Goal: Task Accomplishment & Management: Use online tool/utility

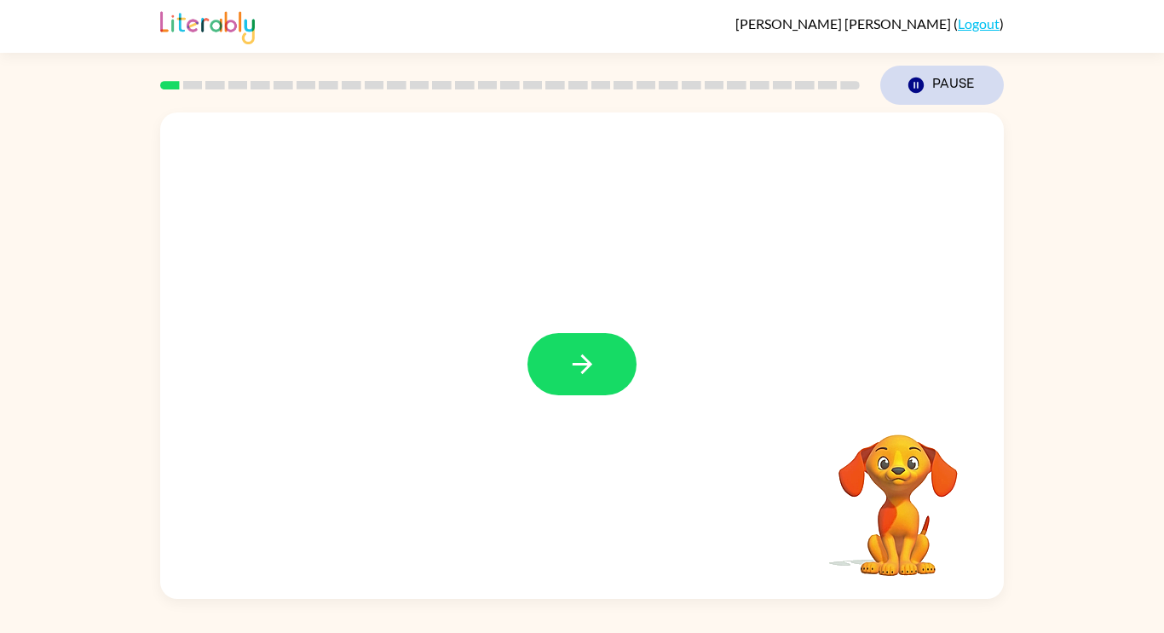
click at [926, 88] on icon "Pause" at bounding box center [916, 85] width 19 height 19
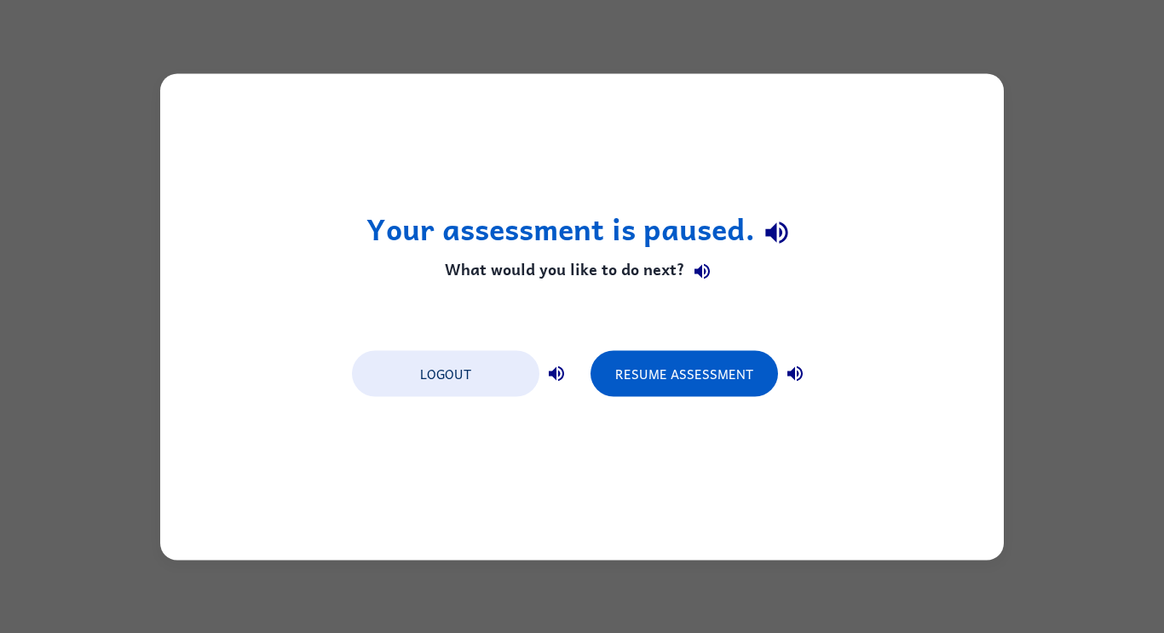
click at [72, 511] on div "Your assessment is paused. What would you like to do next? Logout Resume Assess…" at bounding box center [582, 316] width 1164 height 633
click at [760, 368] on button "Resume Assessment" at bounding box center [684, 373] width 187 height 46
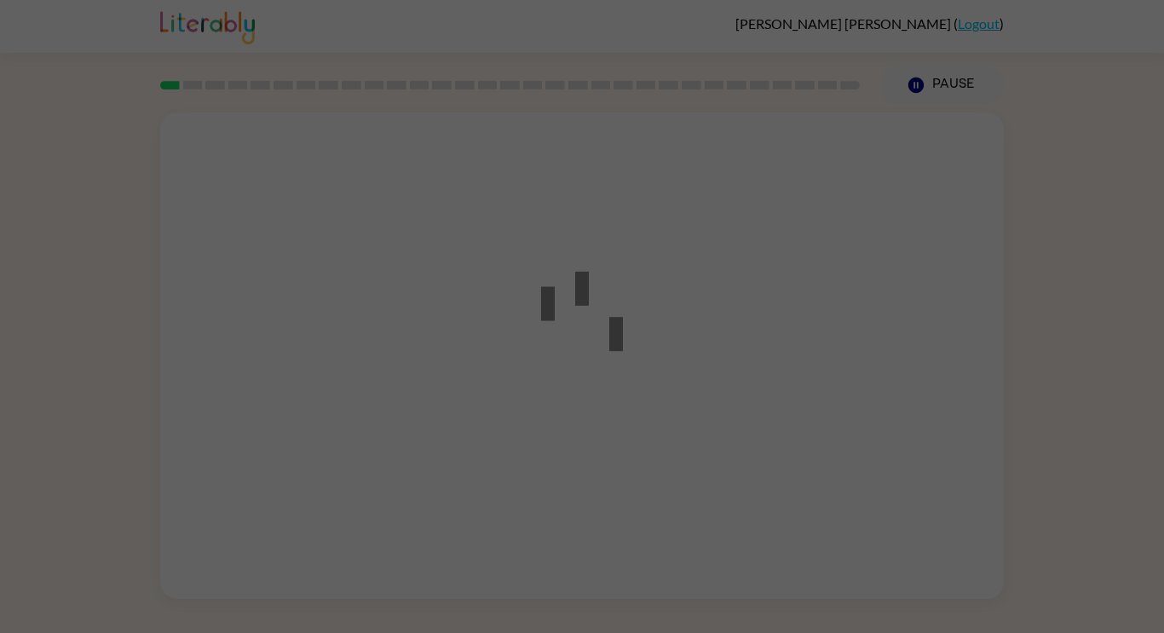
click at [746, 390] on div at bounding box center [582, 316] width 1164 height 633
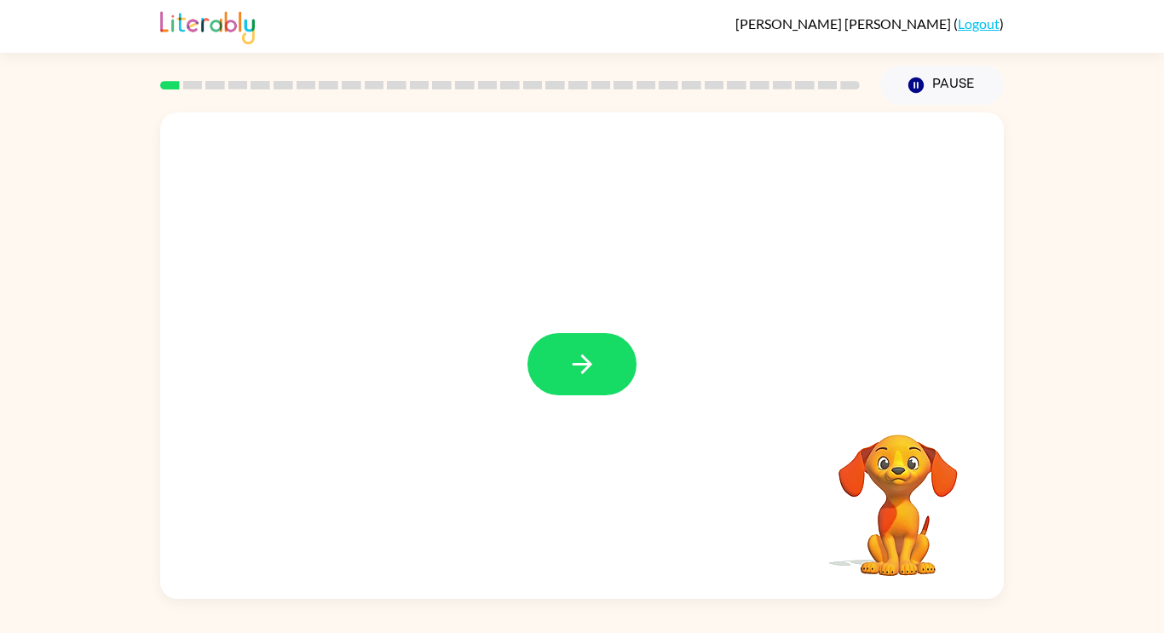
click at [516, 395] on div at bounding box center [582, 355] width 844 height 487
click at [551, 323] on div at bounding box center [582, 355] width 844 height 487
click at [594, 370] on icon "button" at bounding box center [583, 364] width 30 height 30
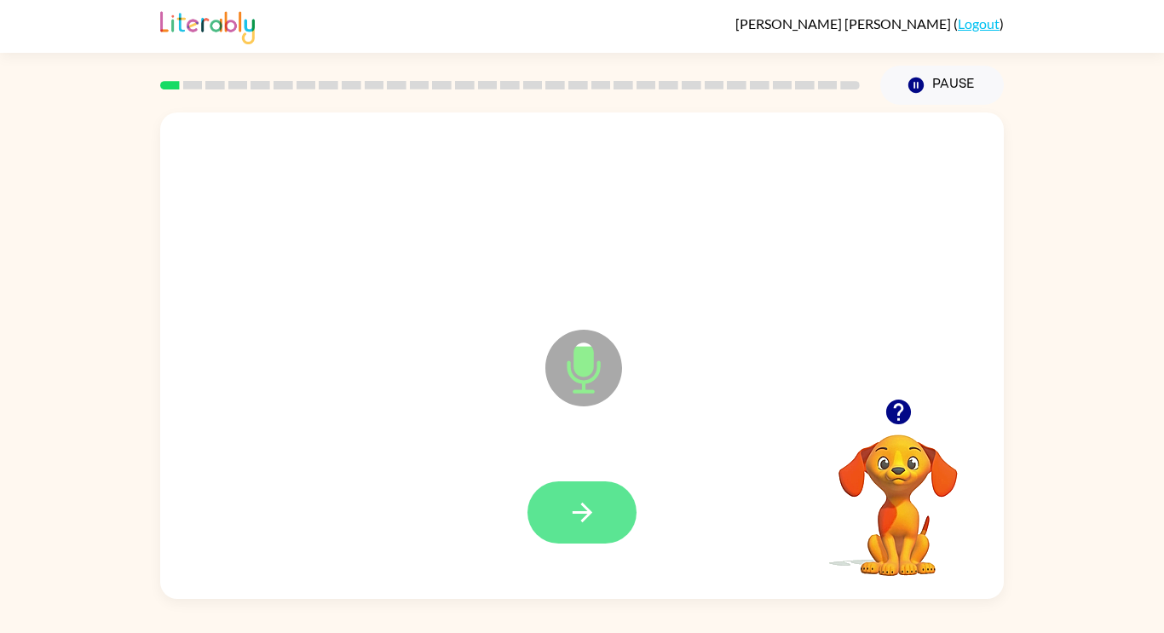
click at [580, 539] on button "button" at bounding box center [582, 513] width 109 height 62
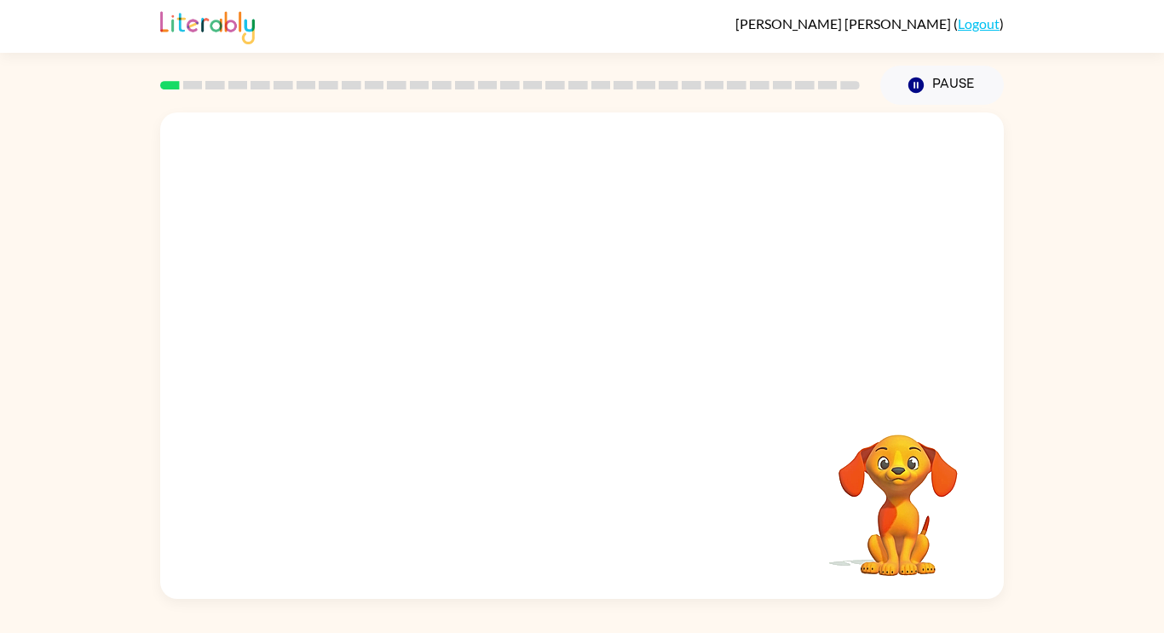
click at [845, 409] on video "Your browser must support playing .mp4 files to use Literably. Please try using…" at bounding box center [898, 493] width 170 height 170
click at [948, 72] on button "Pause Pause" at bounding box center [942, 85] width 124 height 39
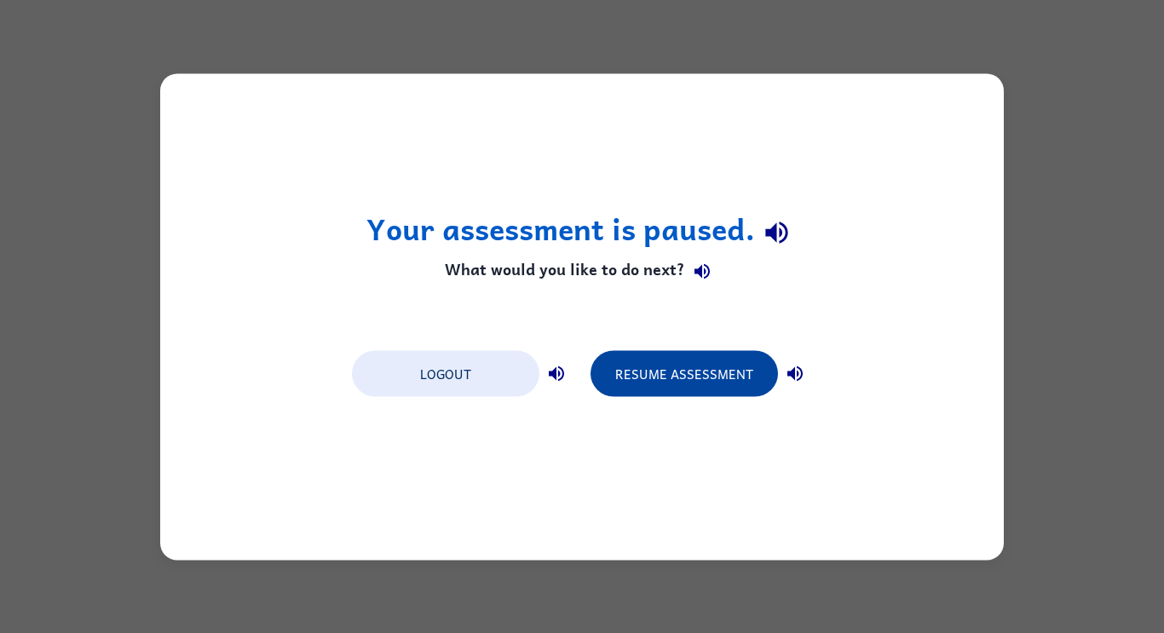
click at [724, 380] on button "Resume Assessment" at bounding box center [684, 373] width 187 height 46
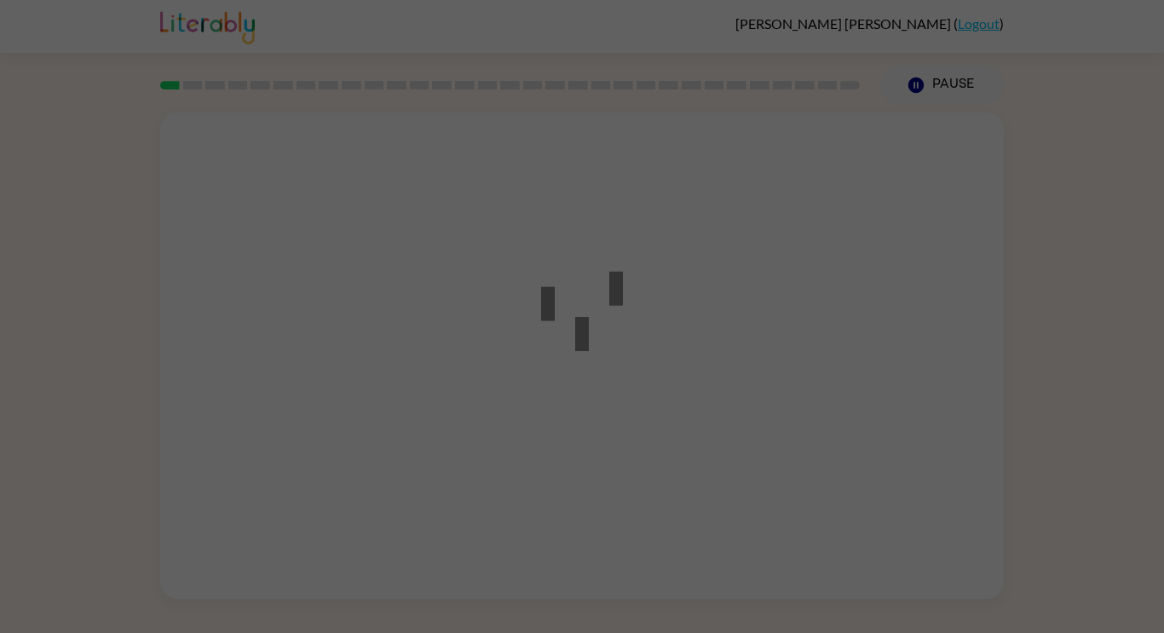
click at [748, 381] on div at bounding box center [582, 316] width 1164 height 633
click at [517, 233] on div at bounding box center [556, 299] width 102 height 157
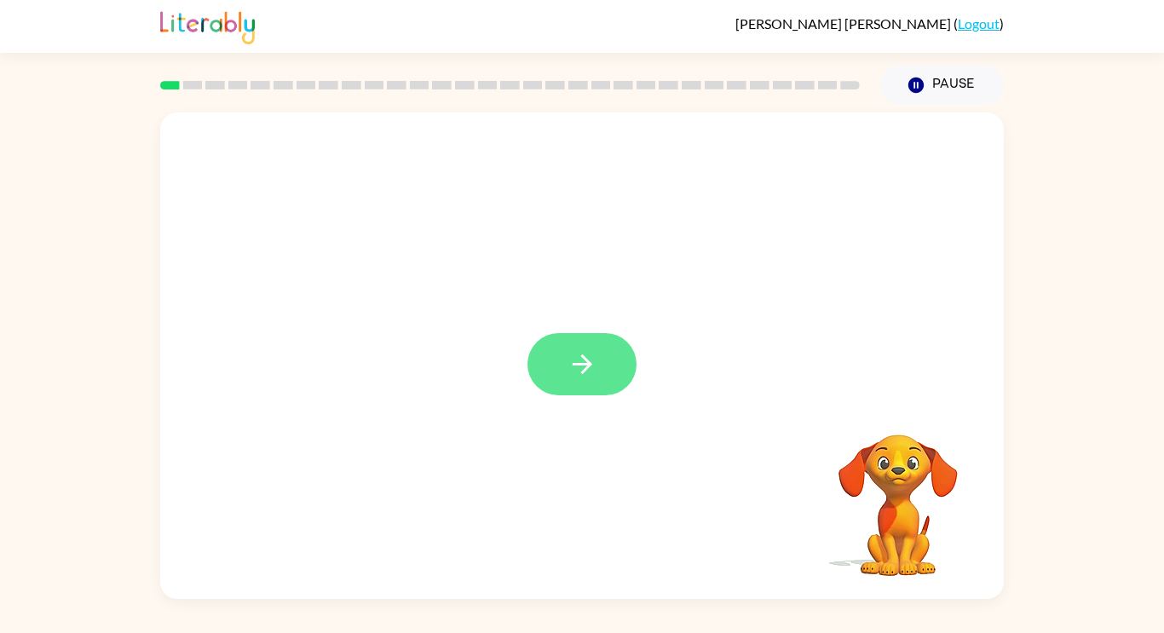
click at [606, 382] on button "button" at bounding box center [582, 364] width 109 height 62
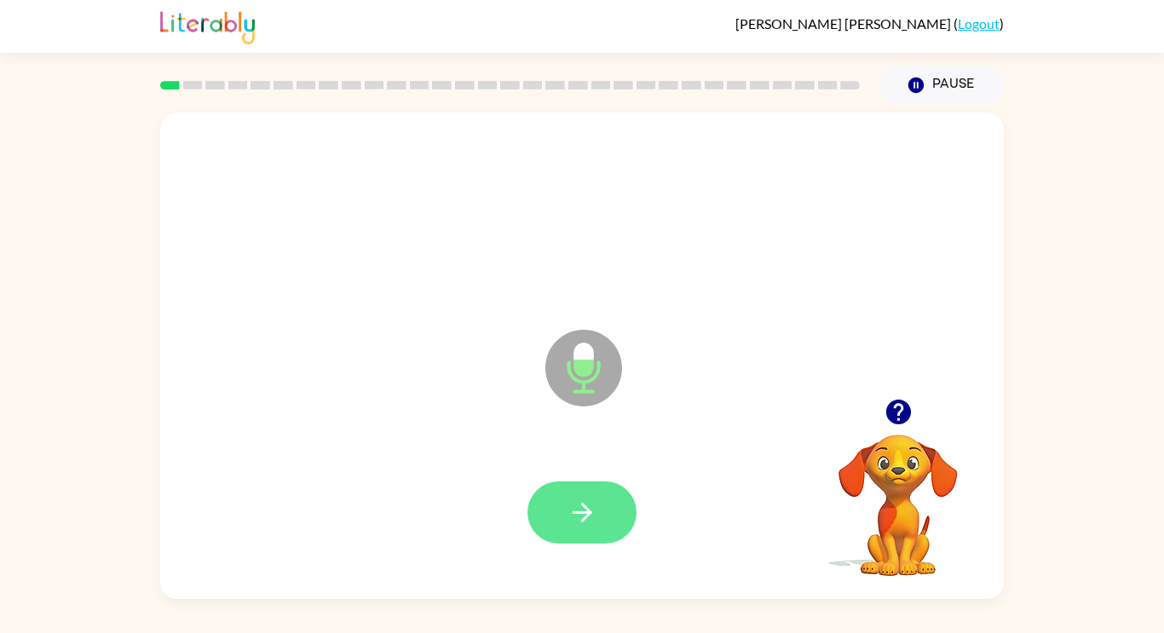
click at [593, 515] on icon "button" at bounding box center [583, 513] width 30 height 30
click at [565, 525] on button "button" at bounding box center [582, 513] width 109 height 62
click at [579, 541] on button "button" at bounding box center [582, 513] width 109 height 62
click at [616, 523] on button "button" at bounding box center [582, 513] width 109 height 62
click at [548, 482] on button "button" at bounding box center [582, 513] width 109 height 62
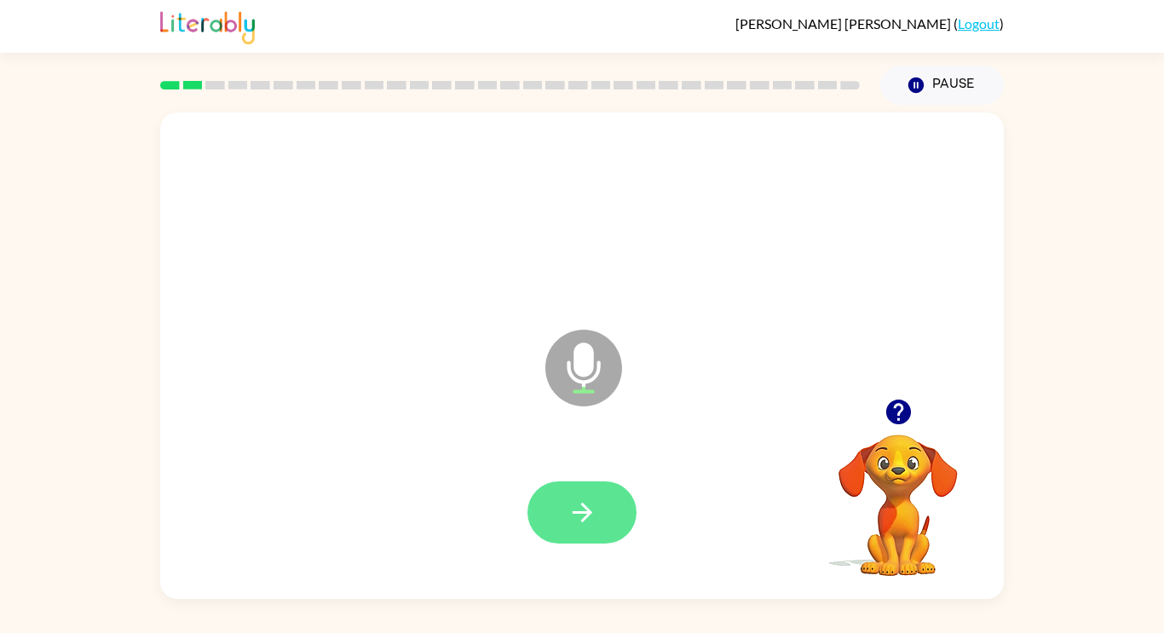
click at [586, 535] on button "button" at bounding box center [582, 513] width 109 height 62
click at [570, 539] on button "button" at bounding box center [582, 513] width 109 height 62
click at [596, 523] on icon "button" at bounding box center [583, 513] width 30 height 30
click at [588, 557] on div at bounding box center [582, 513] width 810 height 140
click at [598, 527] on button "button" at bounding box center [582, 513] width 109 height 62
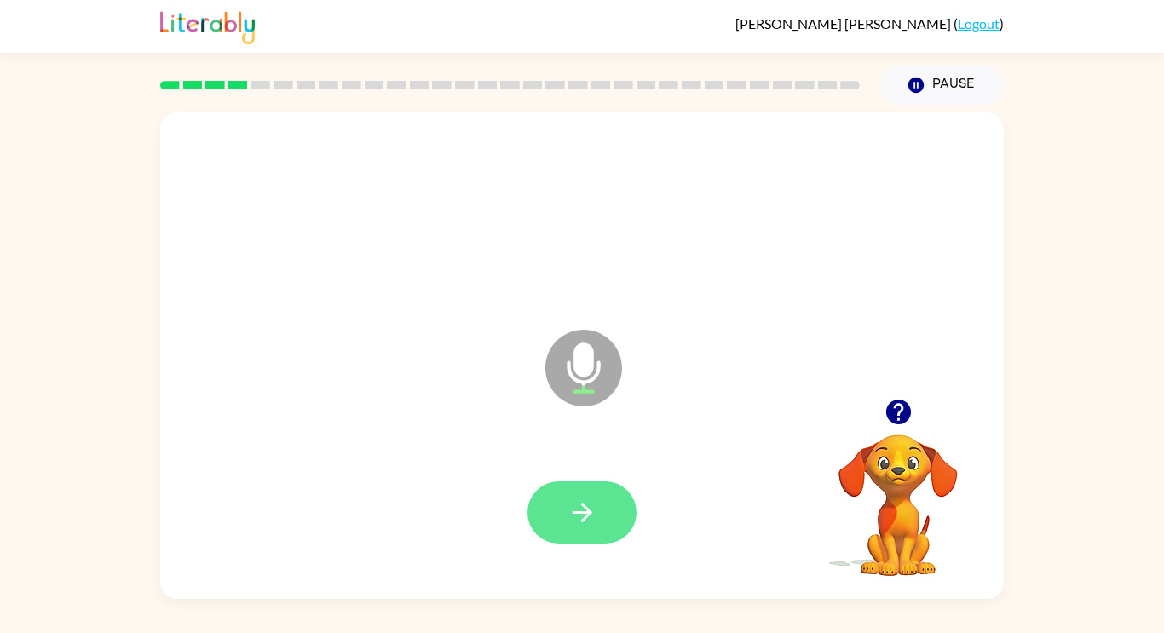
click at [564, 504] on button "button" at bounding box center [582, 513] width 109 height 62
click at [581, 535] on button "button" at bounding box center [582, 513] width 109 height 62
click at [584, 508] on icon "button" at bounding box center [583, 513] width 30 height 30
click at [528, 523] on div at bounding box center [582, 513] width 109 height 62
click at [537, 528] on button "button" at bounding box center [582, 513] width 109 height 62
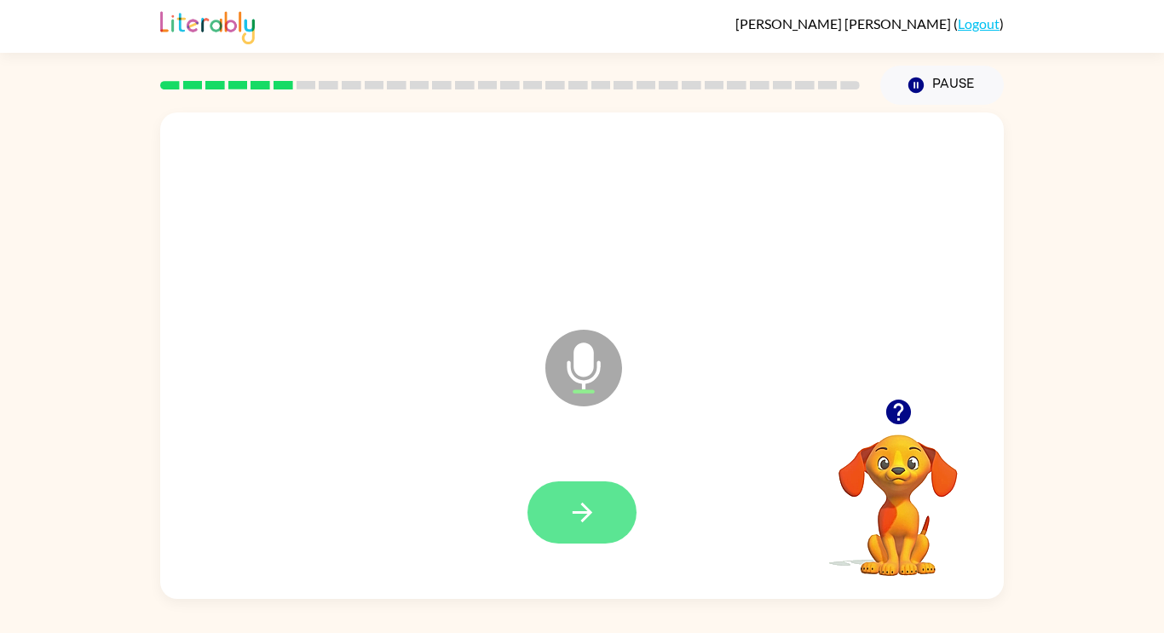
click at [590, 491] on button "button" at bounding box center [582, 513] width 109 height 62
click at [539, 482] on div at bounding box center [582, 513] width 109 height 62
click at [624, 528] on button "button" at bounding box center [582, 513] width 109 height 62
click at [581, 505] on icon "button" at bounding box center [583, 513] width 30 height 30
click at [550, 542] on button "button" at bounding box center [582, 513] width 109 height 62
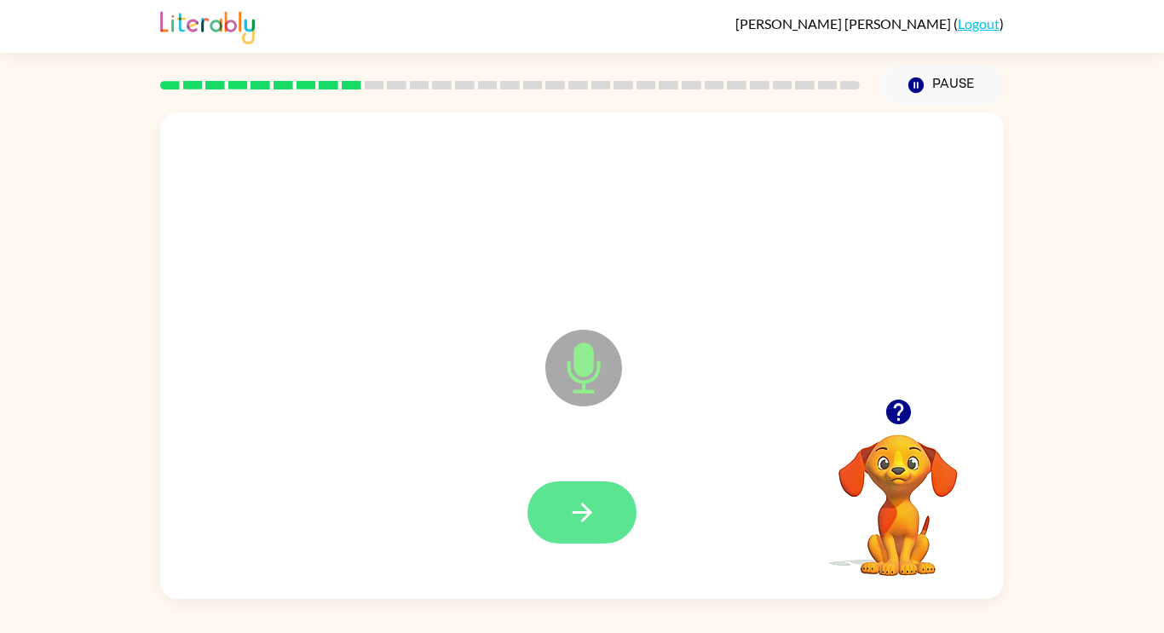
click at [580, 540] on button "button" at bounding box center [582, 513] width 109 height 62
click at [623, 525] on button "button" at bounding box center [582, 513] width 109 height 62
click at [586, 525] on icon "button" at bounding box center [583, 513] width 30 height 30
click at [594, 541] on button "button" at bounding box center [582, 513] width 109 height 62
click at [568, 539] on button "button" at bounding box center [582, 513] width 109 height 62
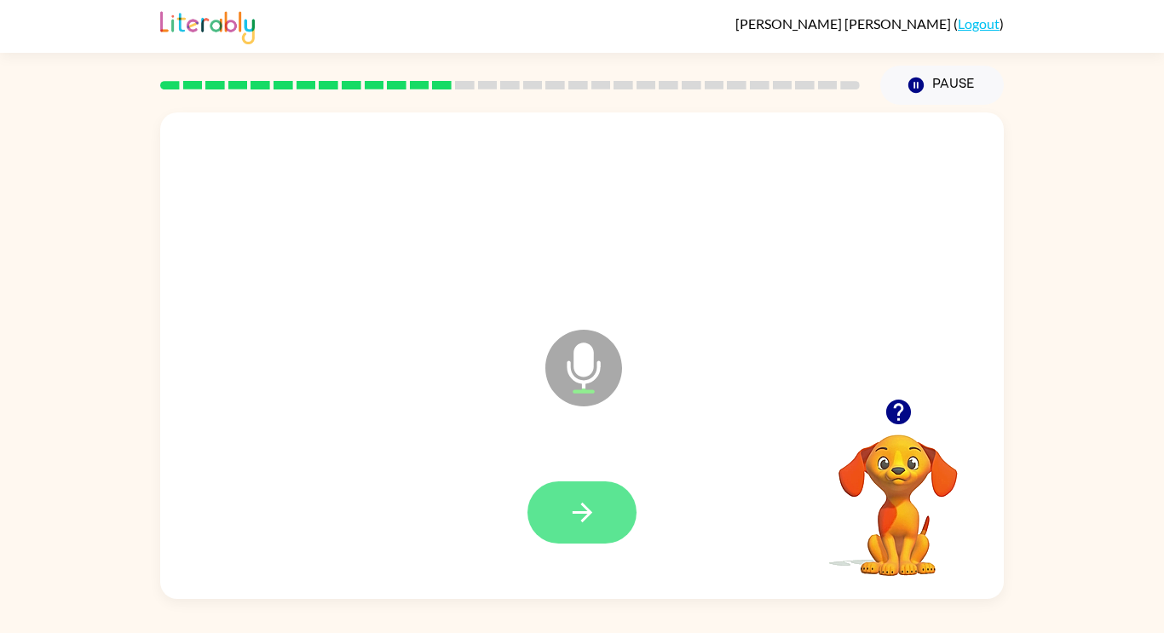
click at [540, 528] on button "button" at bounding box center [582, 513] width 109 height 62
click at [628, 539] on div at bounding box center [582, 513] width 109 height 62
click at [588, 525] on icon "button" at bounding box center [583, 513] width 30 height 30
click at [531, 528] on div at bounding box center [582, 513] width 109 height 62
click at [595, 526] on icon "button" at bounding box center [583, 513] width 30 height 30
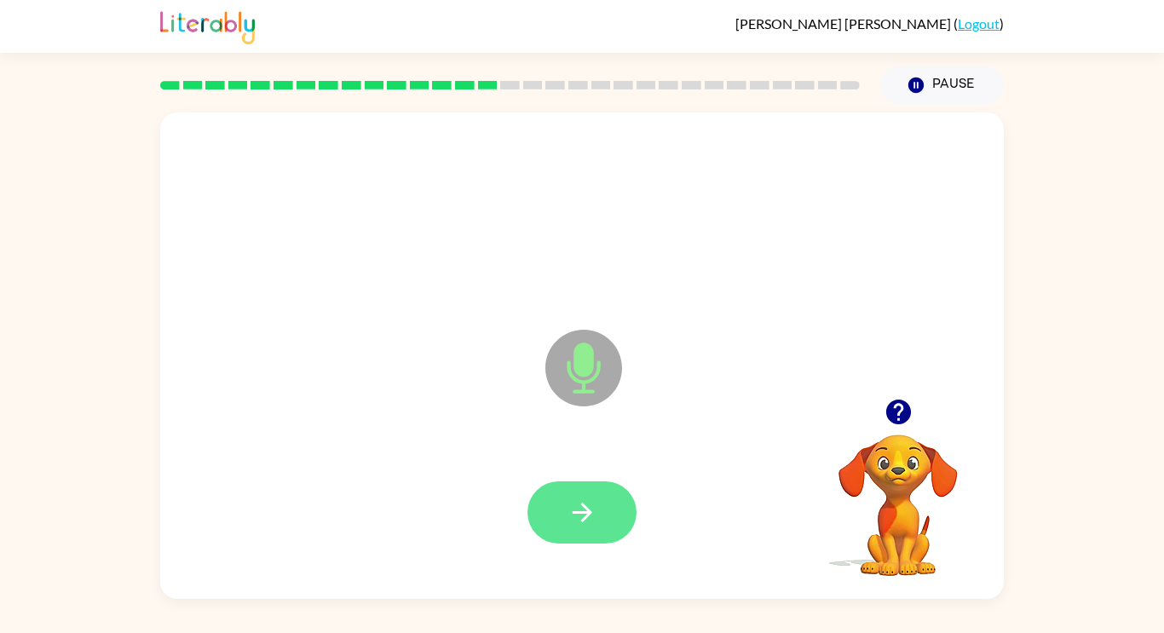
click at [576, 509] on icon "button" at bounding box center [583, 513] width 30 height 30
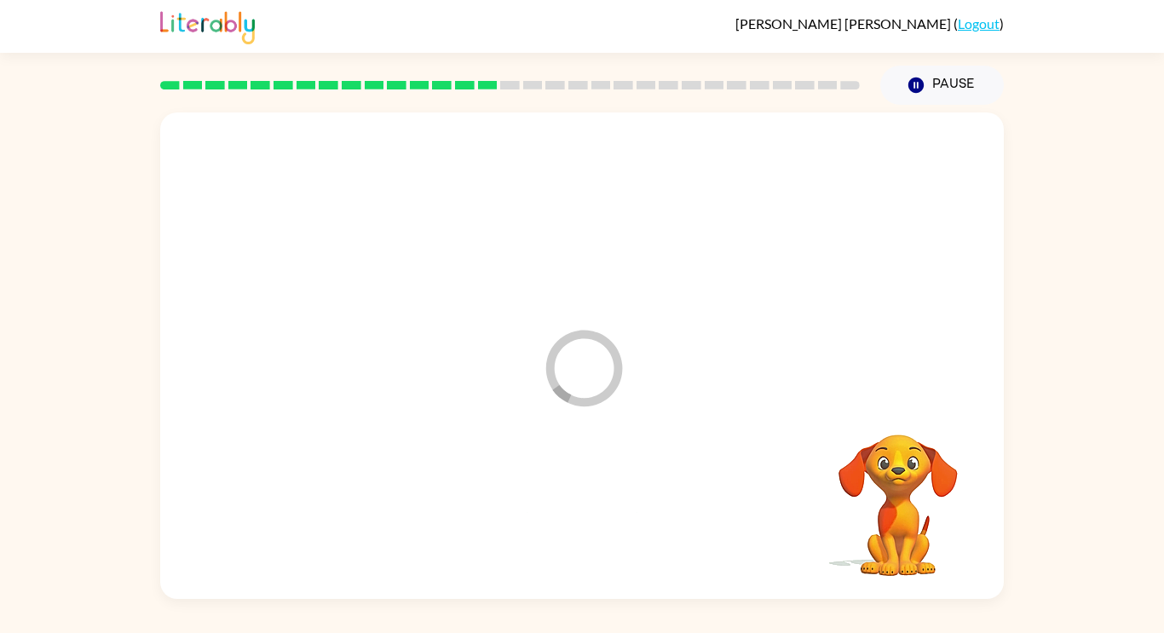
click at [1153, 434] on div "Loader Your response is being sent to our graders Your browser must support pla…" at bounding box center [582, 352] width 1164 height 494
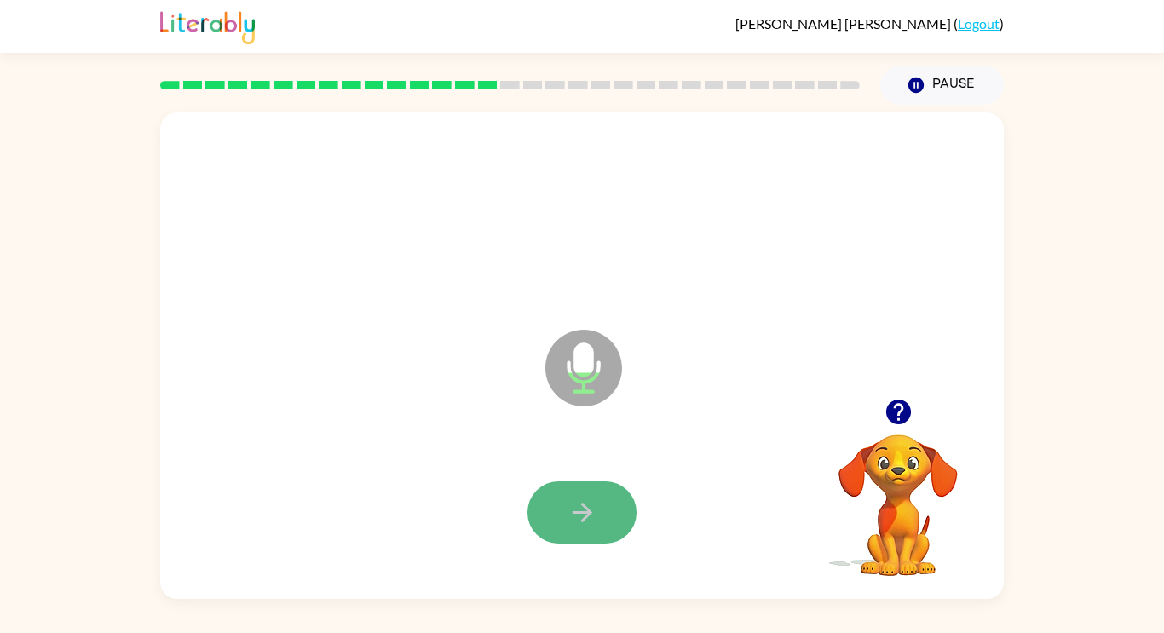
click at [562, 513] on button "button" at bounding box center [582, 513] width 109 height 62
click at [607, 555] on div at bounding box center [582, 513] width 810 height 140
click at [581, 524] on icon "button" at bounding box center [583, 513] width 30 height 30
click at [603, 529] on button "button" at bounding box center [582, 513] width 109 height 62
click at [582, 524] on icon "button" at bounding box center [583, 513] width 30 height 30
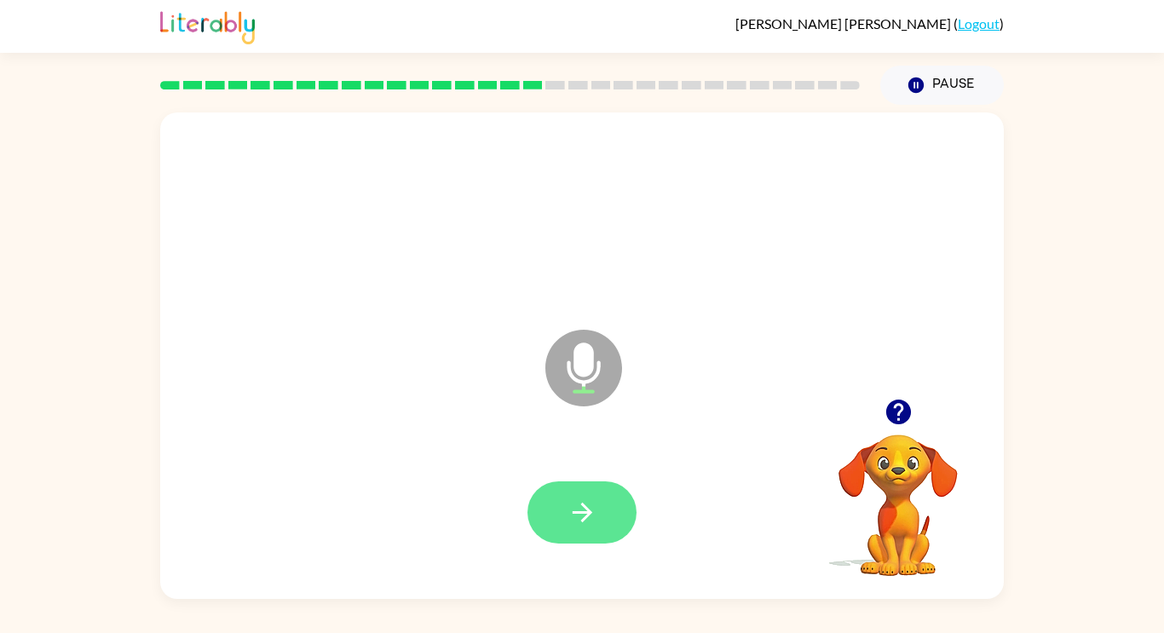
click at [608, 530] on button "button" at bounding box center [582, 513] width 109 height 62
click at [559, 522] on button "button" at bounding box center [582, 513] width 109 height 62
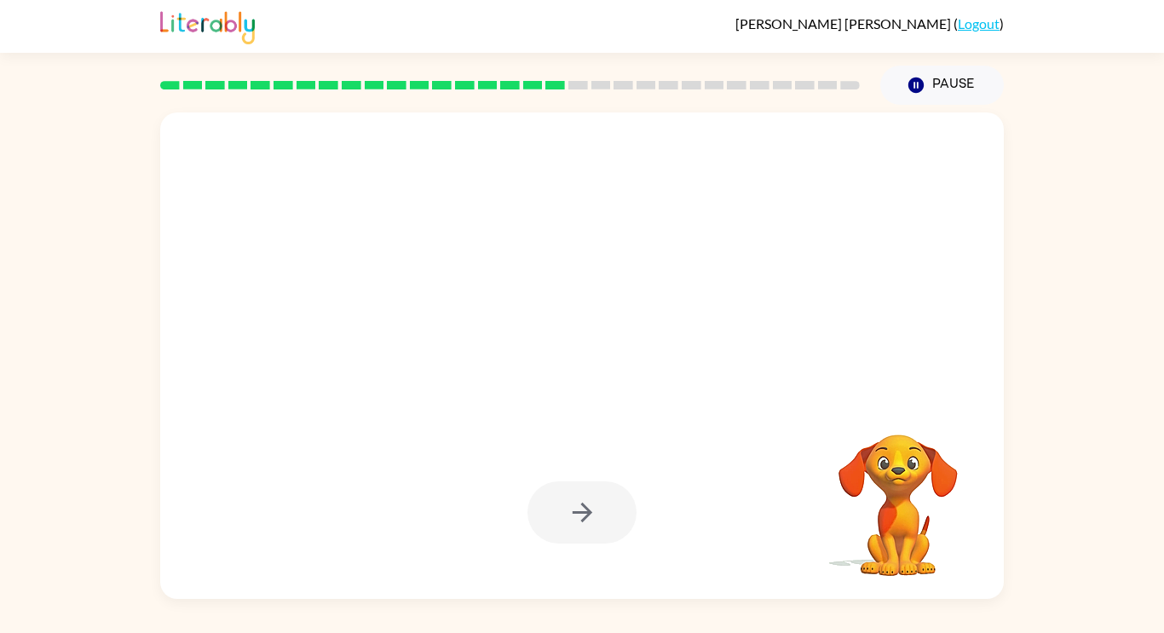
click at [610, 532] on div at bounding box center [582, 513] width 109 height 62
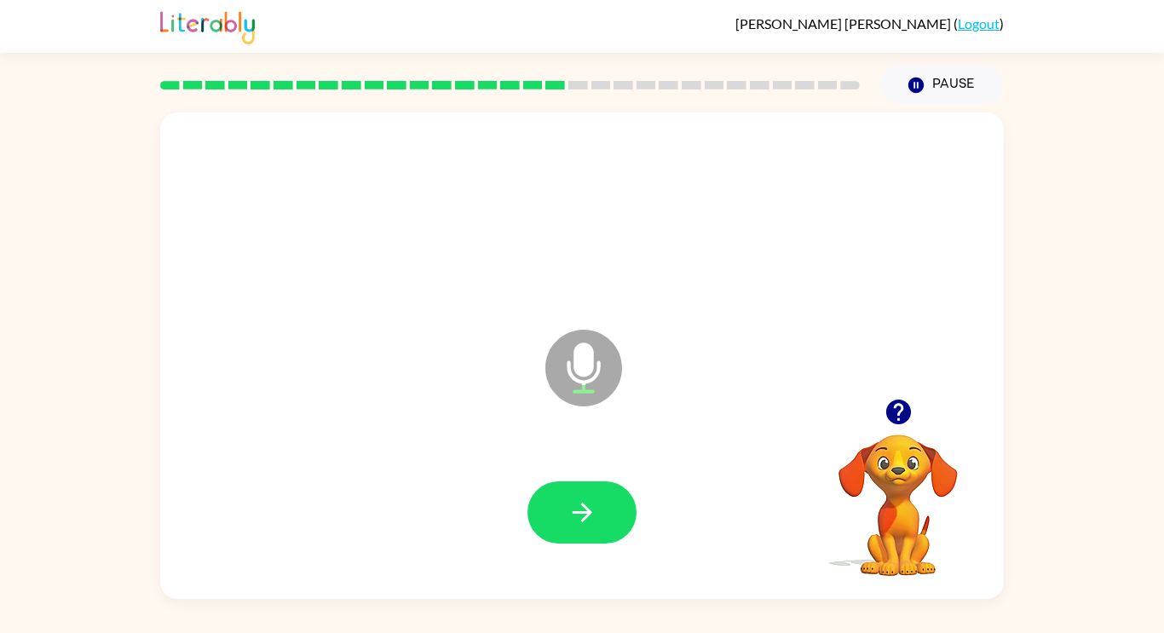
click at [895, 416] on icon "button" at bounding box center [897, 412] width 25 height 25
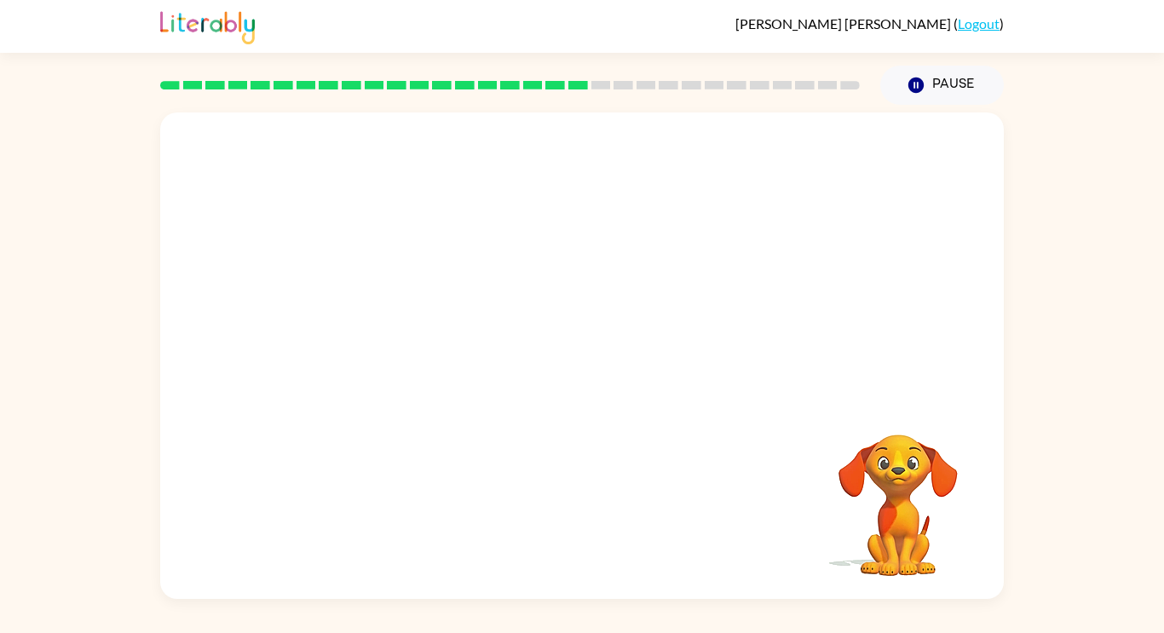
click at [1163, 296] on div "Your browser must support playing .mp4 files to use Literably. Please try using…" at bounding box center [582, 352] width 1164 height 494
click at [1027, 288] on div "Your browser must support playing .mp4 files to use Literably. Please try using…" at bounding box center [582, 352] width 1164 height 494
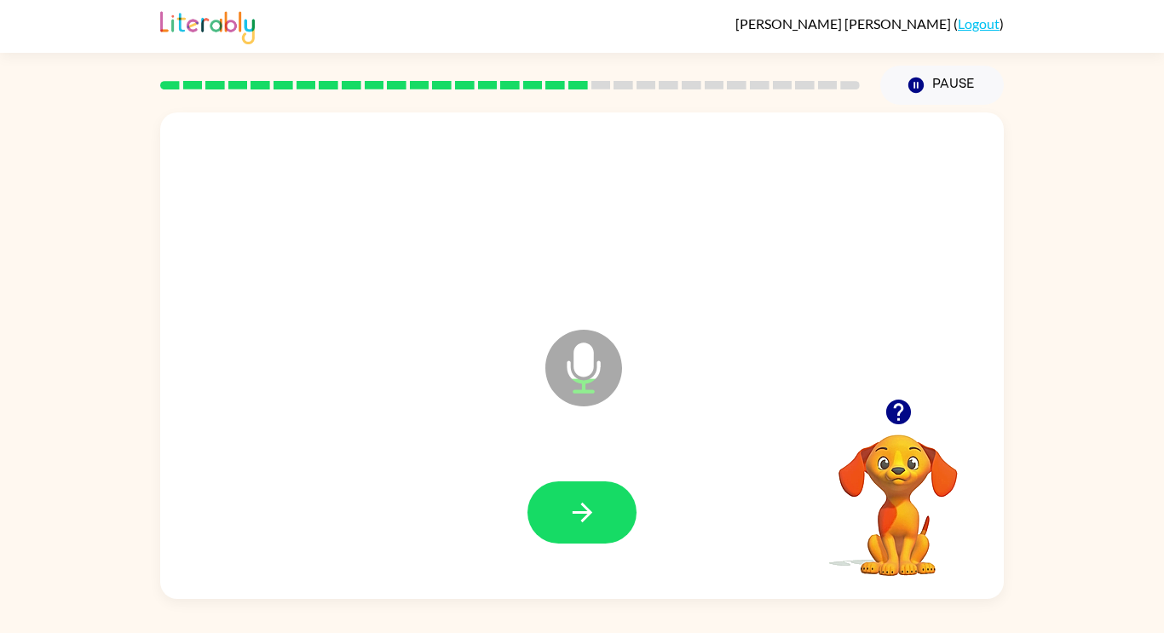
click at [551, 585] on div "Microphone The Microphone is here when it is your turn to talk" at bounding box center [582, 355] width 844 height 487
click at [597, 539] on button "button" at bounding box center [582, 513] width 109 height 62
click at [626, 509] on button "button" at bounding box center [582, 513] width 109 height 62
click at [611, 496] on button "button" at bounding box center [582, 513] width 109 height 62
click at [543, 505] on button "button" at bounding box center [582, 513] width 109 height 62
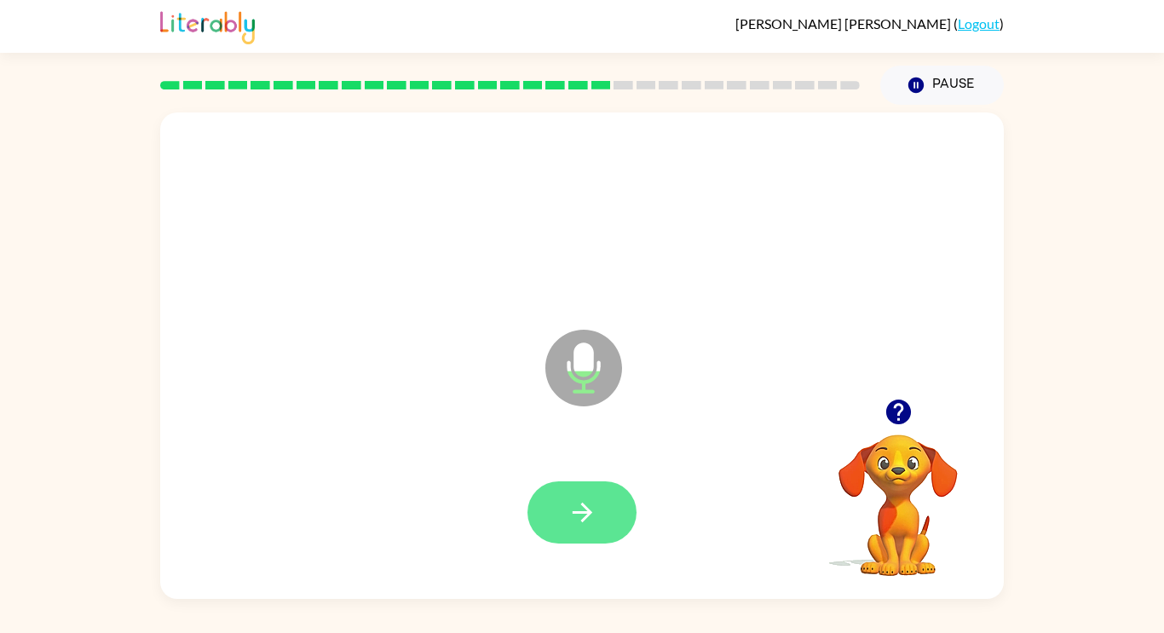
click at [601, 505] on button "button" at bounding box center [582, 513] width 109 height 62
click at [603, 504] on button "button" at bounding box center [582, 513] width 109 height 62
click at [622, 534] on button "button" at bounding box center [582, 513] width 109 height 62
click at [583, 510] on icon "button" at bounding box center [583, 513] width 30 height 30
click at [589, 533] on button "button" at bounding box center [582, 513] width 109 height 62
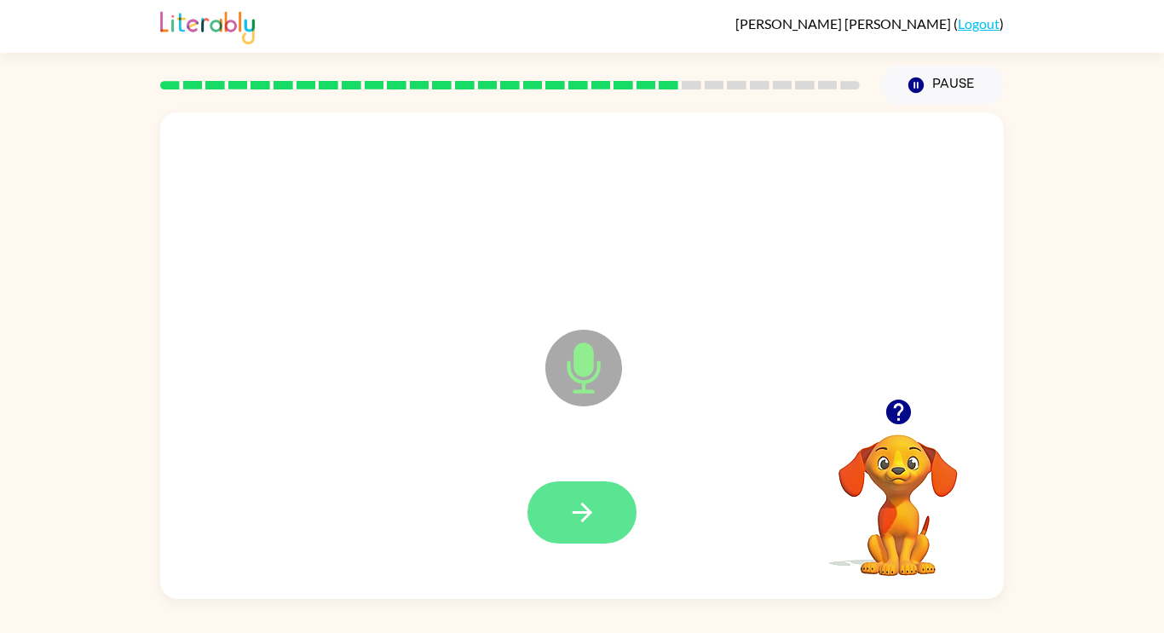
click at [581, 527] on icon "button" at bounding box center [583, 513] width 30 height 30
click at [593, 524] on icon "button" at bounding box center [583, 513] width 30 height 30
click at [589, 539] on button "button" at bounding box center [582, 513] width 109 height 62
click at [588, 509] on icon "button" at bounding box center [582, 513] width 20 height 20
click at [614, 530] on button "button" at bounding box center [582, 513] width 109 height 62
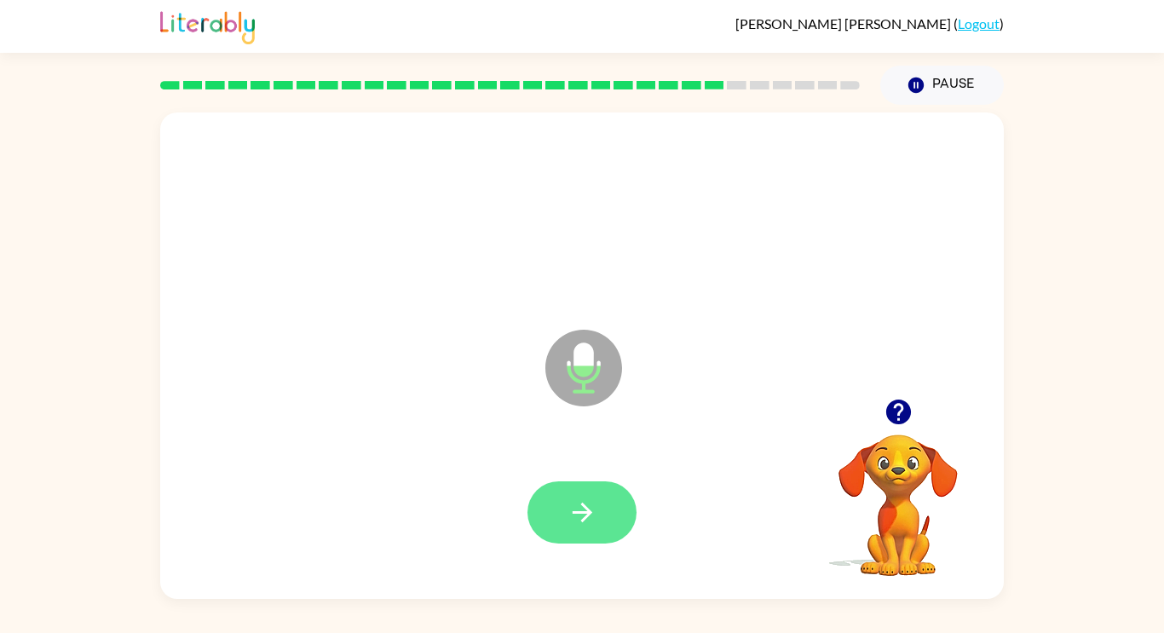
click at [550, 511] on button "button" at bounding box center [582, 513] width 109 height 62
click at [601, 525] on button "button" at bounding box center [582, 513] width 109 height 62
click at [545, 538] on button "button" at bounding box center [582, 513] width 109 height 62
click at [581, 567] on div at bounding box center [582, 513] width 810 height 140
click at [572, 535] on button "button" at bounding box center [582, 513] width 109 height 62
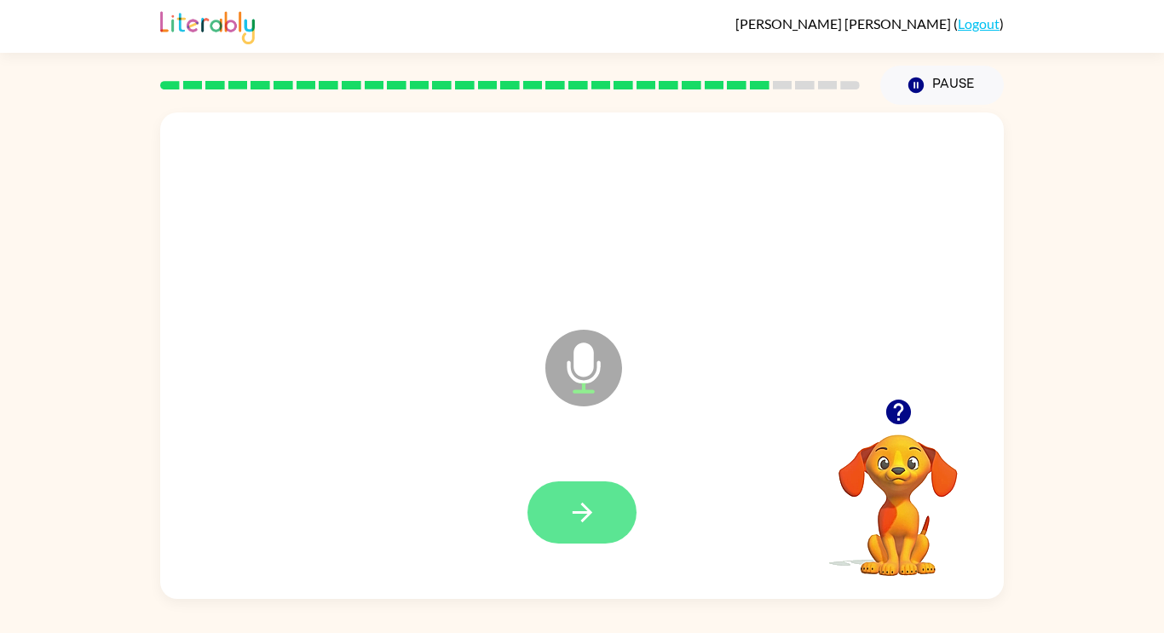
click at [576, 511] on icon "button" at bounding box center [582, 513] width 20 height 20
click at [592, 523] on icon "button" at bounding box center [583, 513] width 30 height 30
click at [613, 553] on div at bounding box center [582, 513] width 810 height 140
click at [580, 514] on icon "button" at bounding box center [583, 513] width 30 height 30
click at [575, 518] on icon "button" at bounding box center [583, 513] width 30 height 30
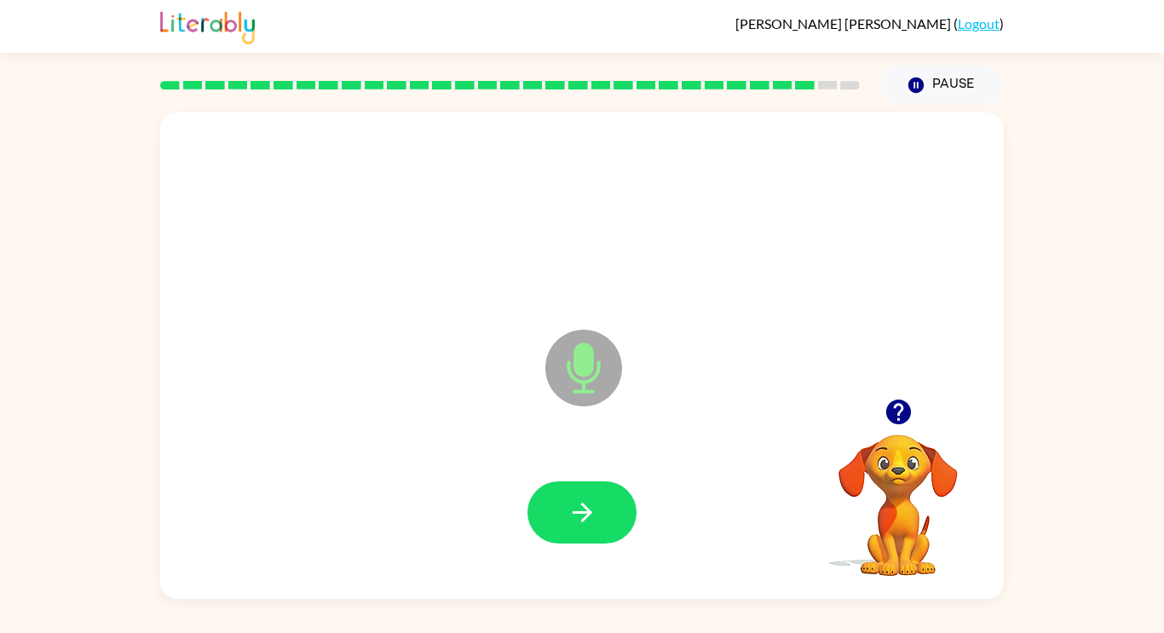
click at [885, 420] on icon "button" at bounding box center [899, 412] width 30 height 30
click at [554, 495] on button "button" at bounding box center [582, 513] width 109 height 62
click at [558, 525] on button "button" at bounding box center [582, 513] width 109 height 62
click at [614, 533] on button "button" at bounding box center [582, 513] width 109 height 62
click at [919, 427] on div at bounding box center [898, 411] width 170 height 43
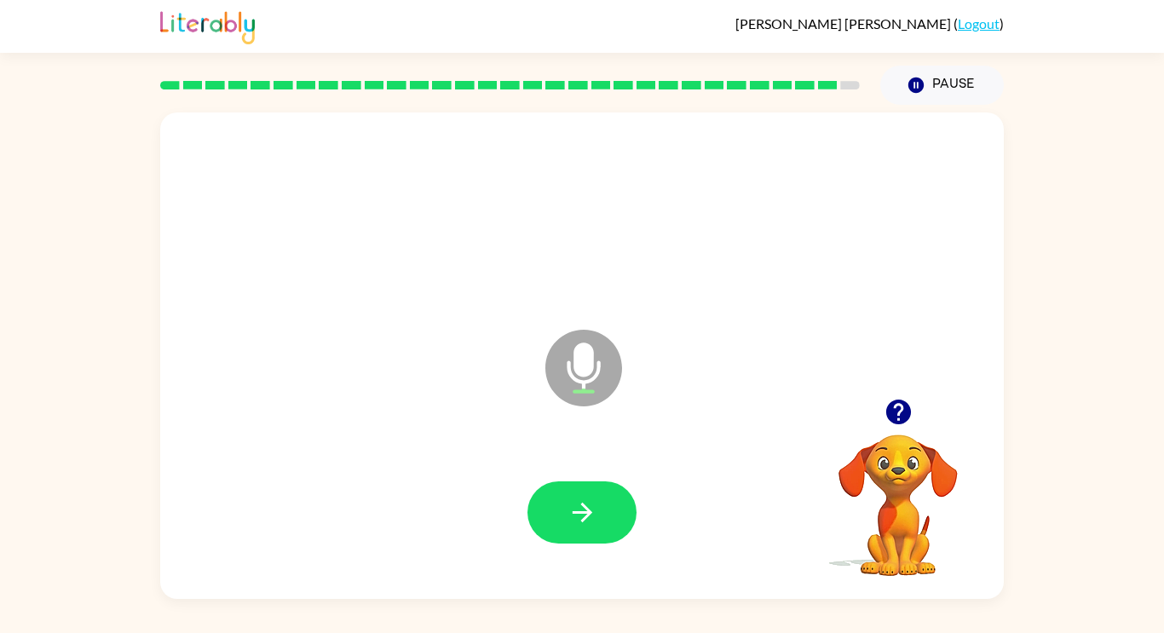
click at [901, 418] on icon "button" at bounding box center [897, 412] width 25 height 25
click at [590, 528] on button "button" at bounding box center [582, 513] width 109 height 62
